Goal: Task Accomplishment & Management: Use online tool/utility

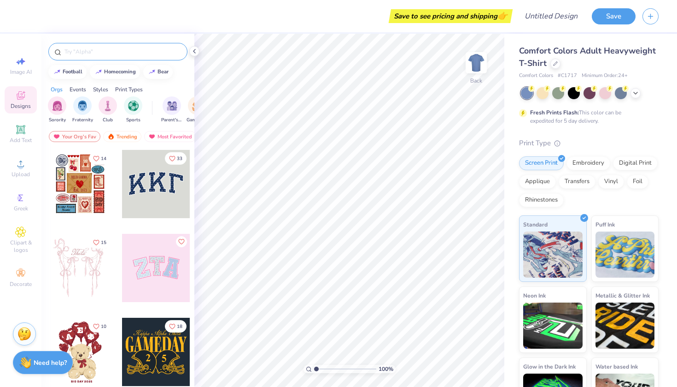
click at [96, 50] on input "text" at bounding box center [123, 51] width 118 height 9
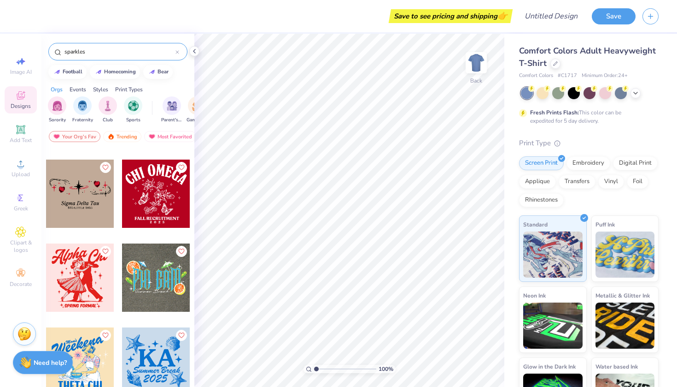
scroll to position [1420, 0]
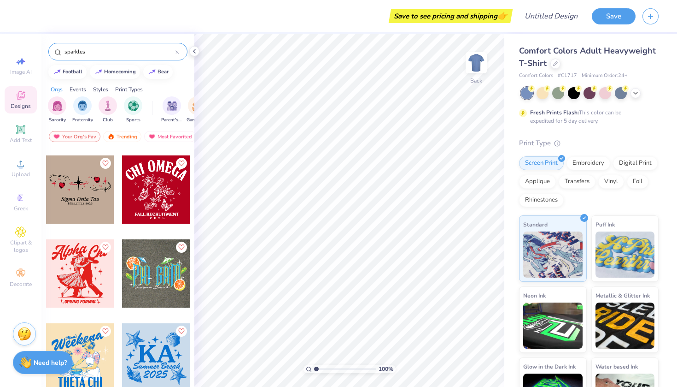
drag, startPoint x: 104, startPoint y: 56, endPoint x: 11, endPoint y: 51, distance: 93.2
click at [11, 51] on div "Save to see pricing and shipping 👉 Design Title Save Image AI Designs Add Text …" at bounding box center [338, 193] width 677 height 387
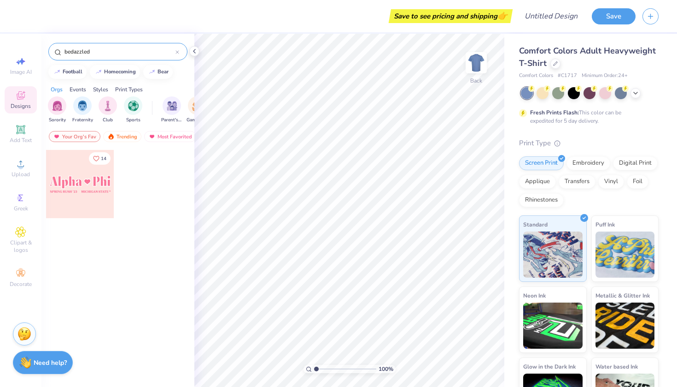
drag, startPoint x: 109, startPoint y: 53, endPoint x: 60, endPoint y: 50, distance: 49.4
click at [60, 50] on div "bedazzled" at bounding box center [117, 52] width 139 height 18
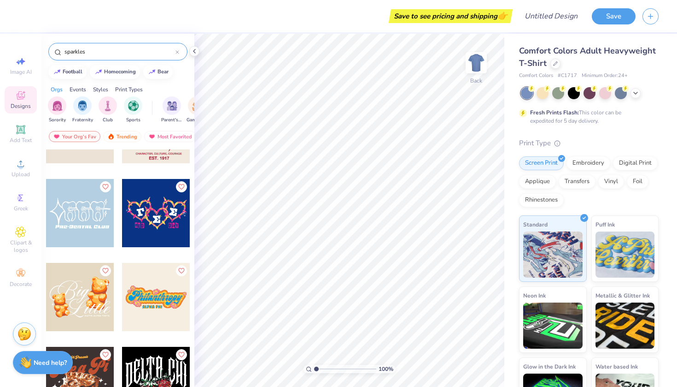
scroll to position [9202, 0]
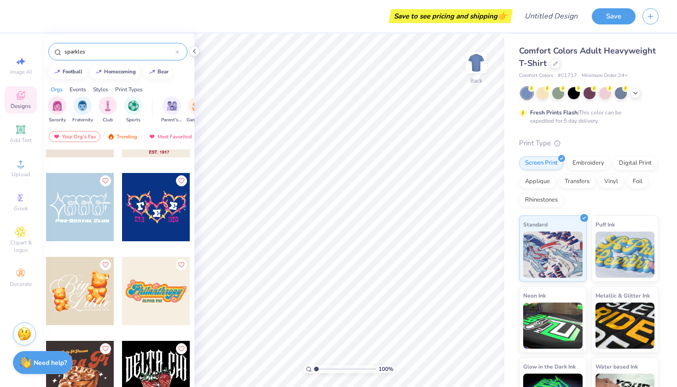
drag, startPoint x: 106, startPoint y: 52, endPoint x: 48, endPoint y: 51, distance: 57.1
click at [48, 51] on div "sparkles" at bounding box center [117, 52] width 139 height 18
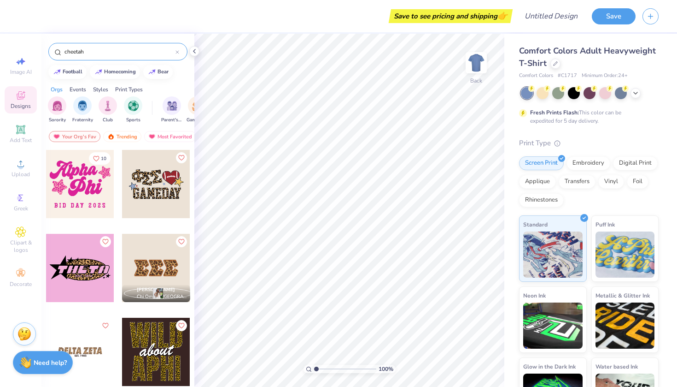
scroll to position [0, 0]
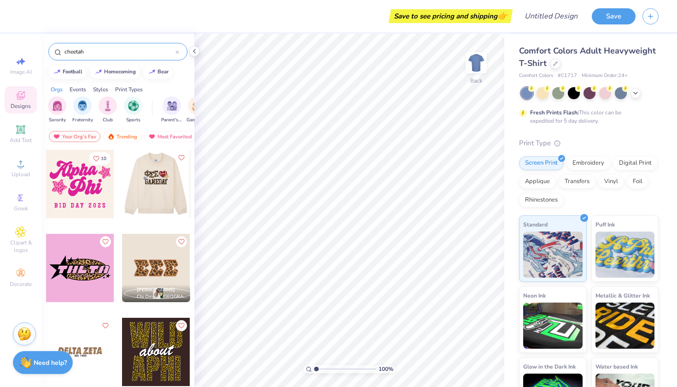
type input "cheetah"
click at [150, 186] on div at bounding box center [156, 184] width 68 height 68
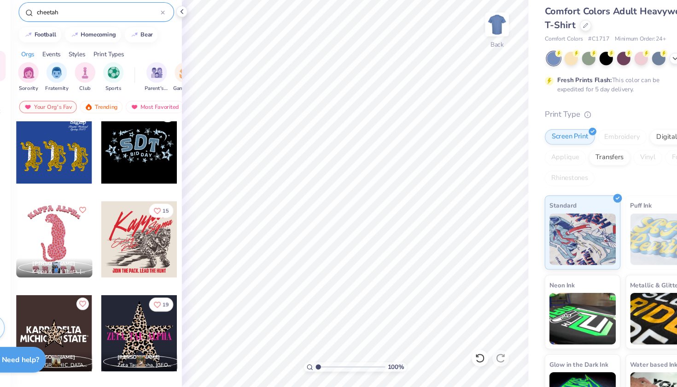
scroll to position [754, 0]
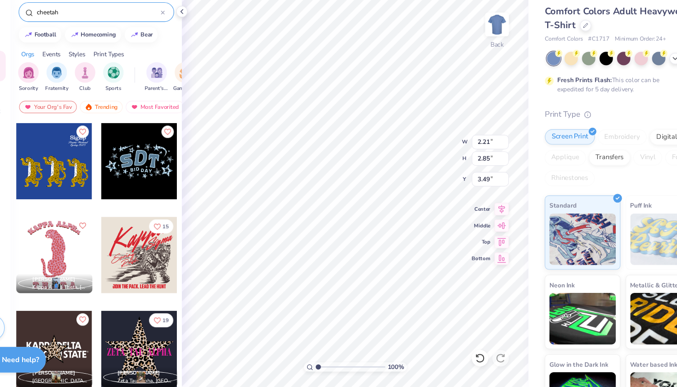
type input "2.22"
type input "2.83"
type input "3.10"
type input "2.65"
type input "2.61"
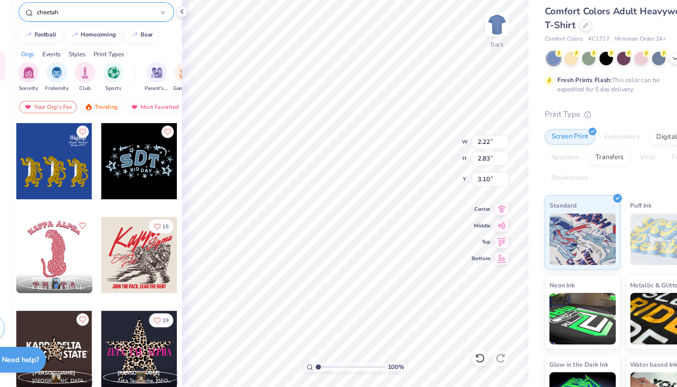
type input "3.07"
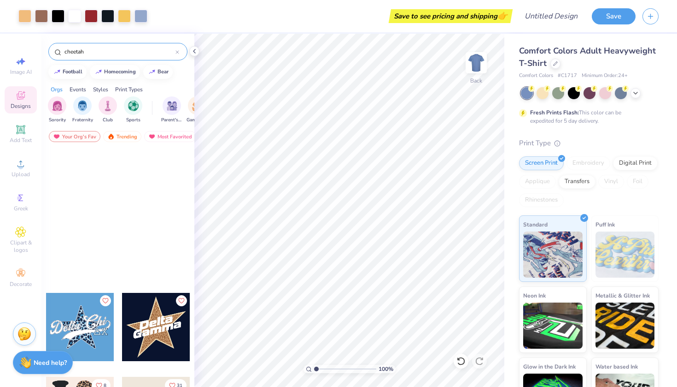
scroll to position [237, 0]
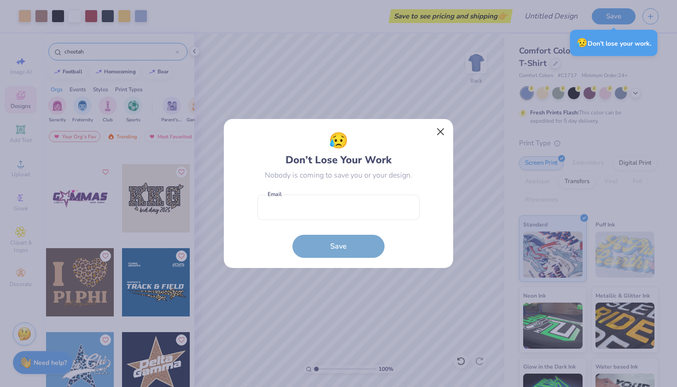
click at [445, 133] on button "Close" at bounding box center [441, 132] width 18 height 18
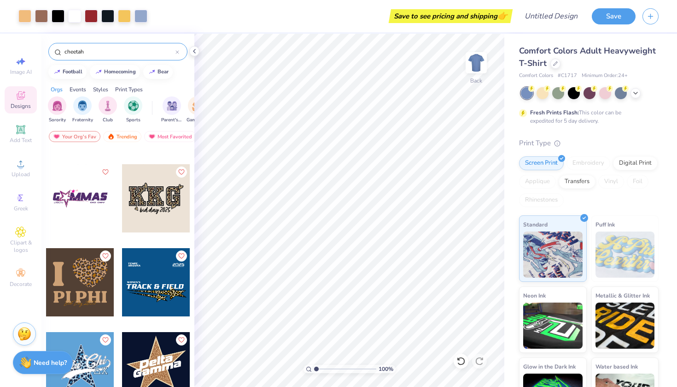
drag, startPoint x: 113, startPoint y: 49, endPoint x: 53, endPoint y: 48, distance: 59.9
click at [53, 48] on div "cheetah" at bounding box center [117, 52] width 139 height 18
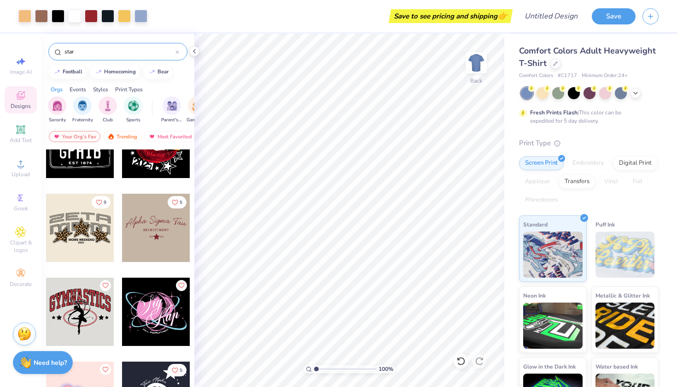
scroll to position [1467, 0]
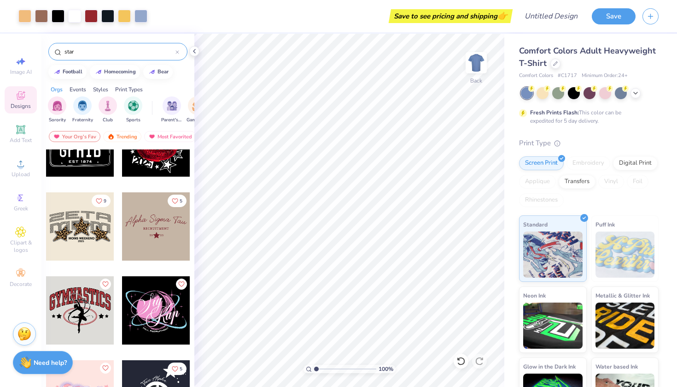
type input "star"
click at [82, 225] on div at bounding box center [80, 226] width 68 height 68
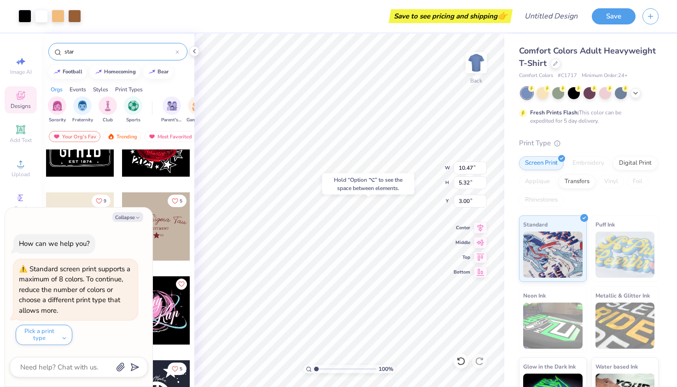
type textarea "x"
type input "10.90"
type textarea "x"
type input "1.95"
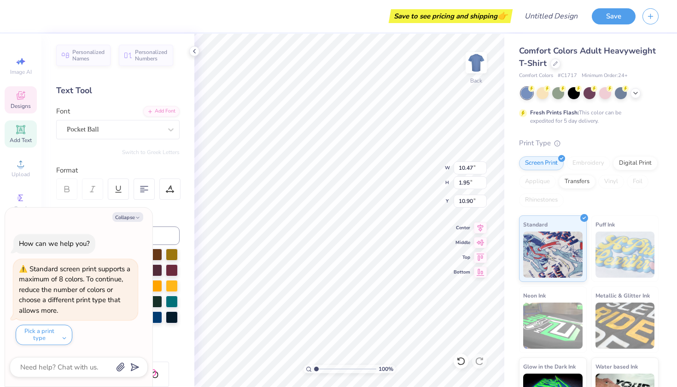
type textarea "x"
type textarea "a"
type textarea "x"
type textarea "ap"
type textarea "x"
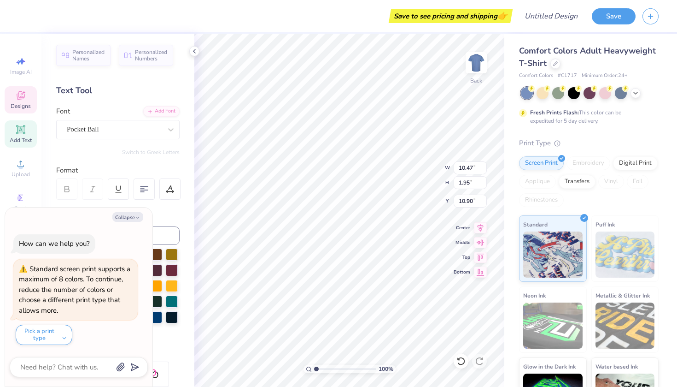
type textarea "aph"
type textarea "x"
type textarea "aphi"
type textarea "x"
type input "5.76"
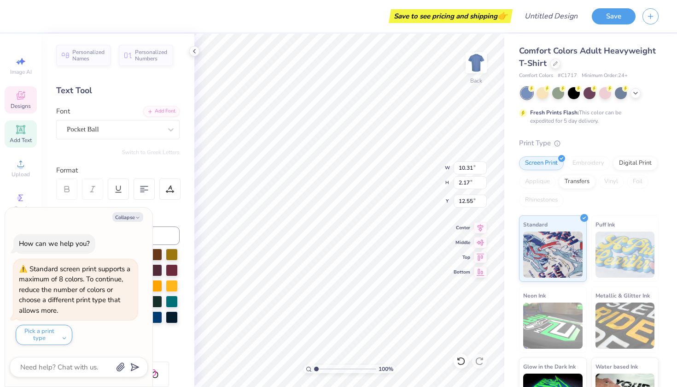
type textarea "x"
type input "8.10"
type textarea "x"
type input "5.84"
type input "1.23"
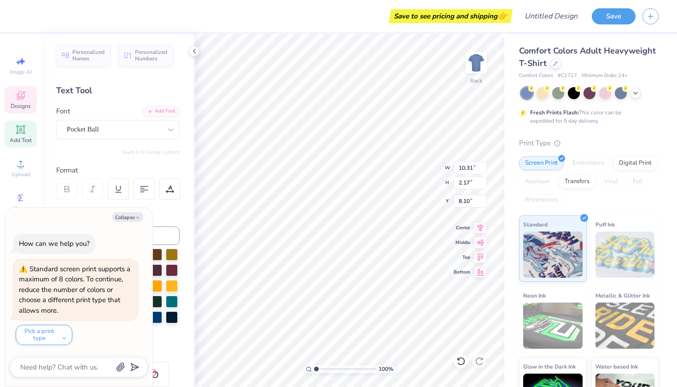
type input "9.04"
type textarea "x"
type textarea "a"
type textarea "x"
type textarea "al"
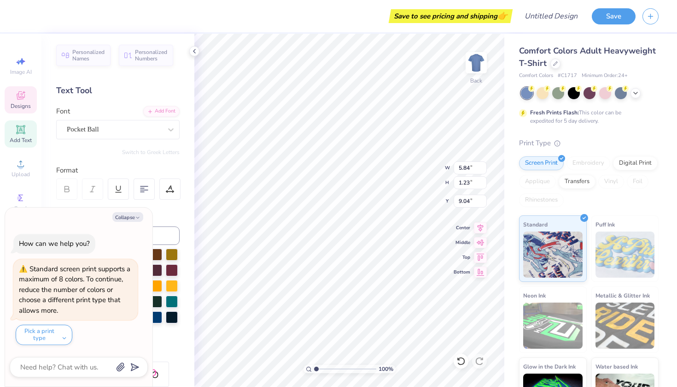
type textarea "x"
type textarea "alp"
type textarea "x"
type textarea "alph"
type textarea "x"
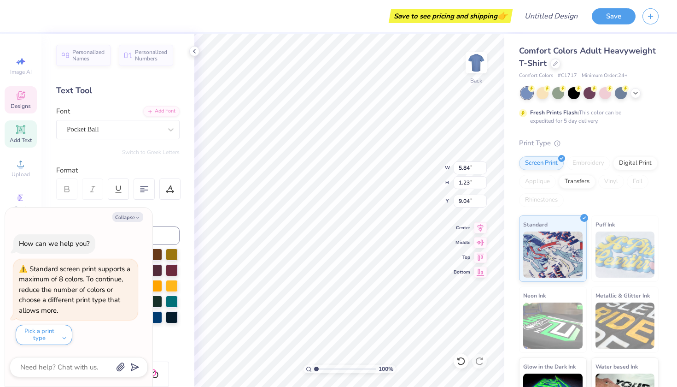
type textarea "alpha"
type textarea "x"
type textarea "alpha"
type textarea "x"
type textarea "alpha p"
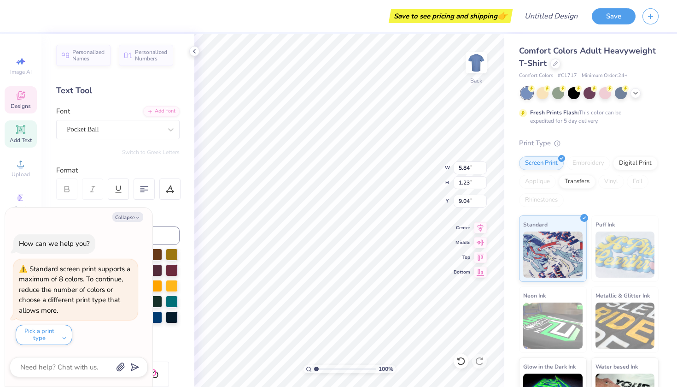
type textarea "x"
type textarea "alpha ph"
type textarea "x"
type textarea "alpha phi"
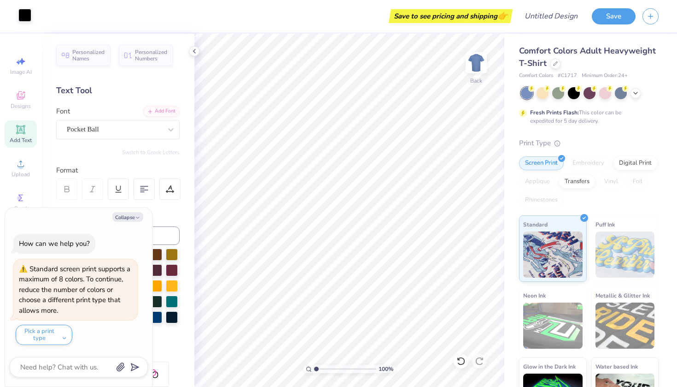
click at [26, 20] on div at bounding box center [24, 15] width 13 height 13
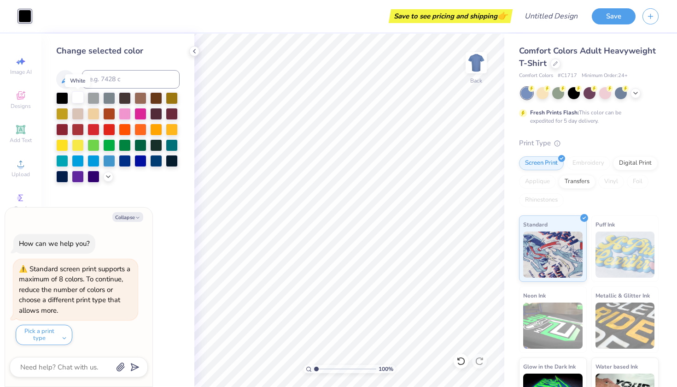
click at [77, 101] on div at bounding box center [78, 97] width 12 height 12
click at [193, 53] on icon at bounding box center [194, 50] width 7 height 7
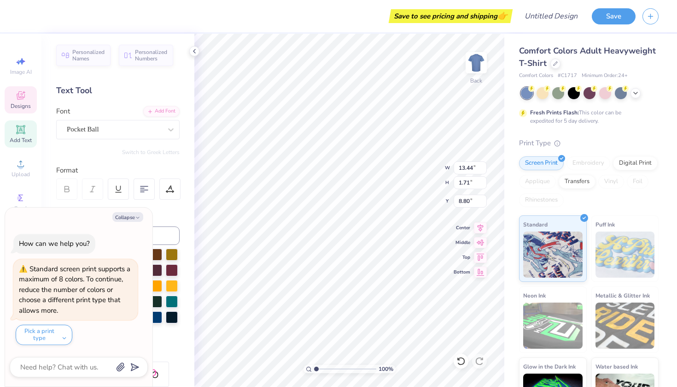
type textarea "x"
type input "9.82"
type input "1.25"
type input "9.26"
type textarea "x"
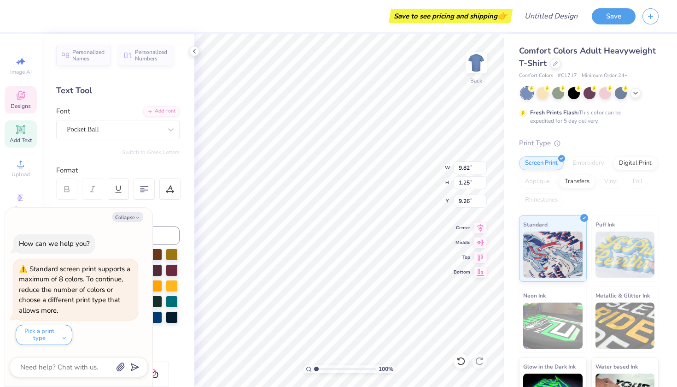
type input "9.62"
type textarea "x"
type textarea "alpa phi"
type textarea "x"
type textarea "ala phi"
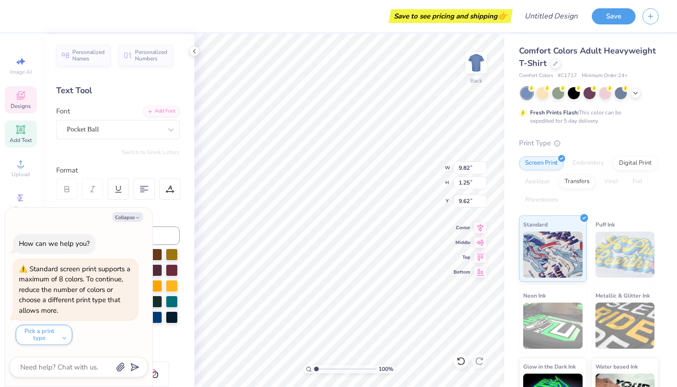
scroll to position [0, 0]
type textarea "x"
type textarea "aa phi"
type textarea "x"
type textarea "a phi"
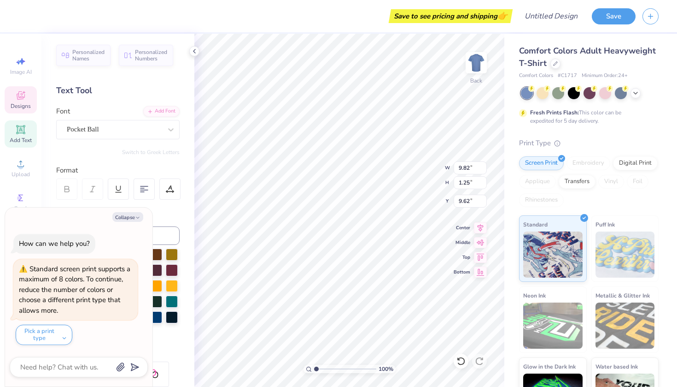
scroll to position [0, 0]
type textarea "x"
type textarea "a ph"
type textarea "x"
type textarea "a p"
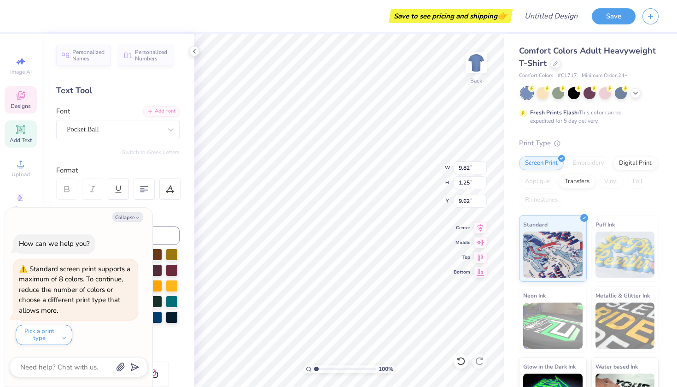
type textarea "x"
type textarea "a"
type textarea "x"
type textarea "a"
type textarea "x"
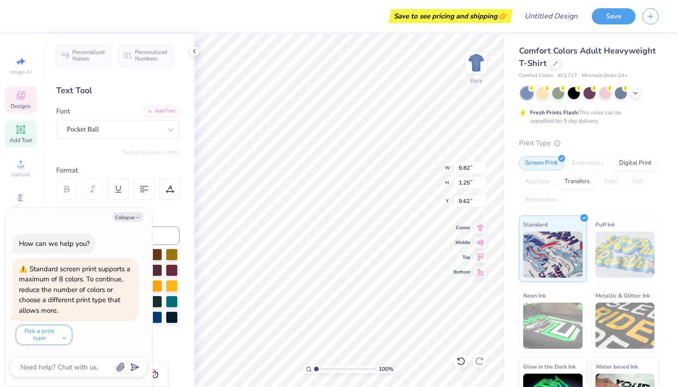
type textarea "x"
type textarea "e"
type textarea "x"
type textarea "es"
type textarea "x"
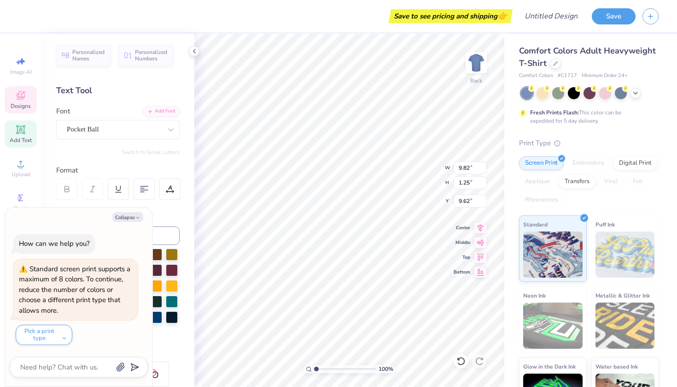
type textarea "est"
type textarea "x"
type textarea "est."
type textarea "x"
type textarea "est."
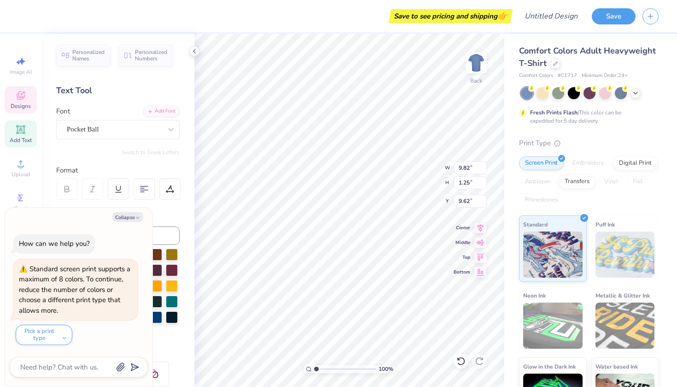
type textarea "x"
type textarea "est. 1"
type textarea "x"
type textarea "est. 18"
type textarea "x"
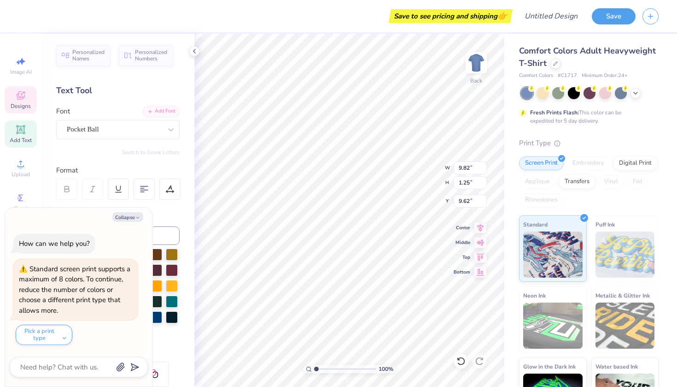
type textarea "est. 187"
type textarea "x"
type textarea "est. 1872"
type textarea "x"
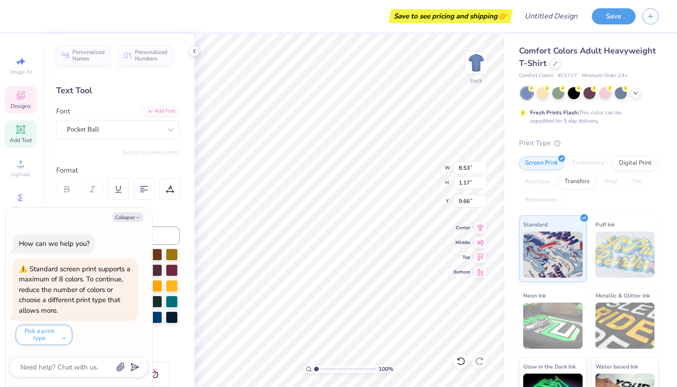
type input "6.41"
type textarea "x"
